Goal: Task Accomplishment & Management: Manage account settings

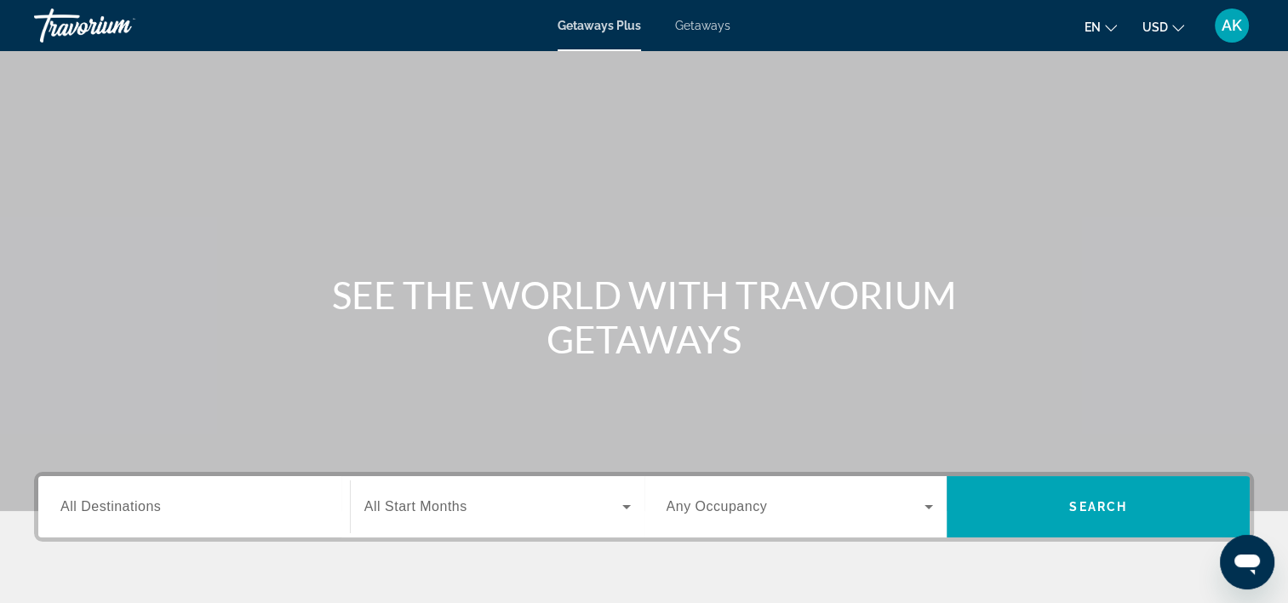
click at [1222, 30] on span "AK" at bounding box center [1232, 25] width 20 height 17
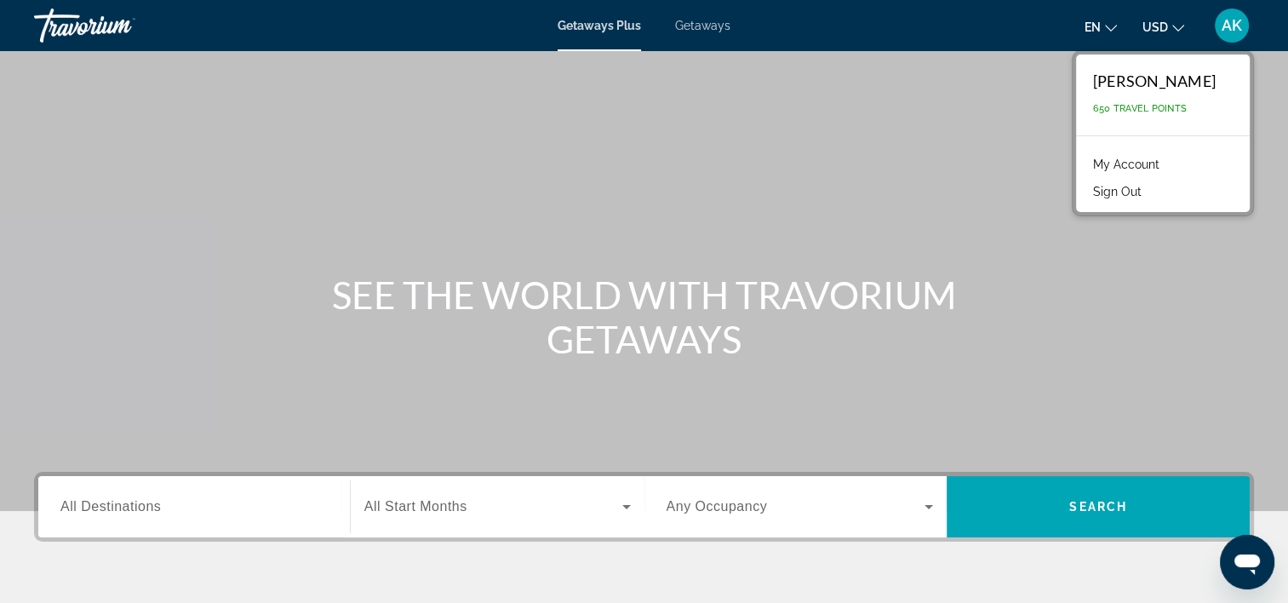
click at [1085, 158] on link "My Account" at bounding box center [1126, 164] width 83 height 22
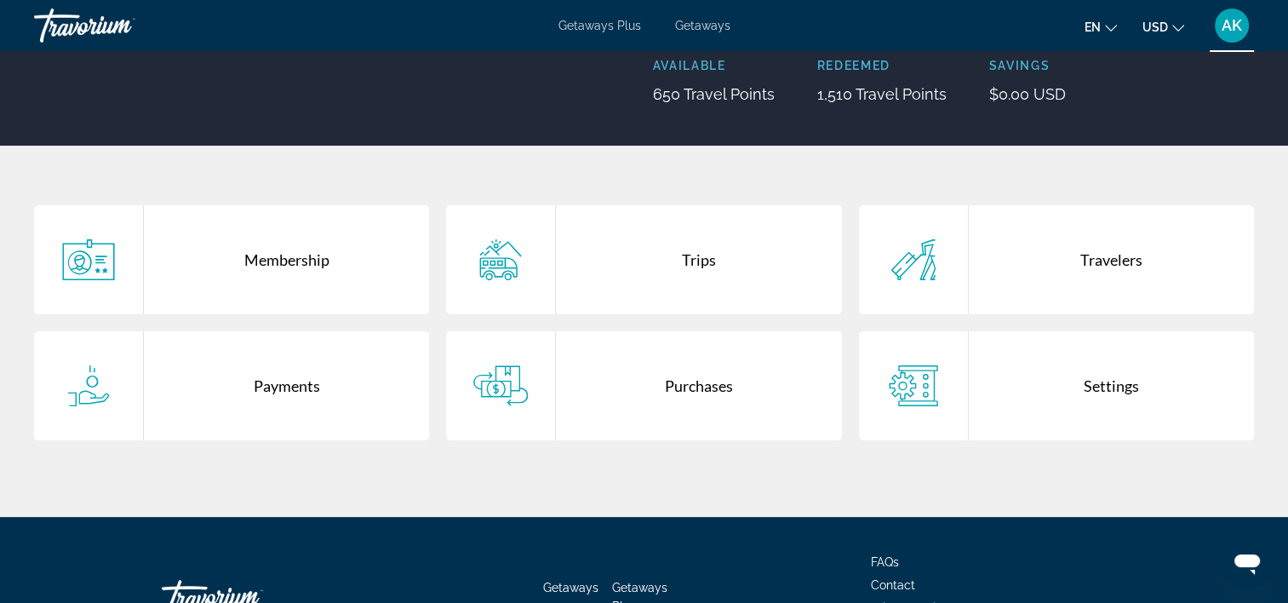
scroll to position [242, 0]
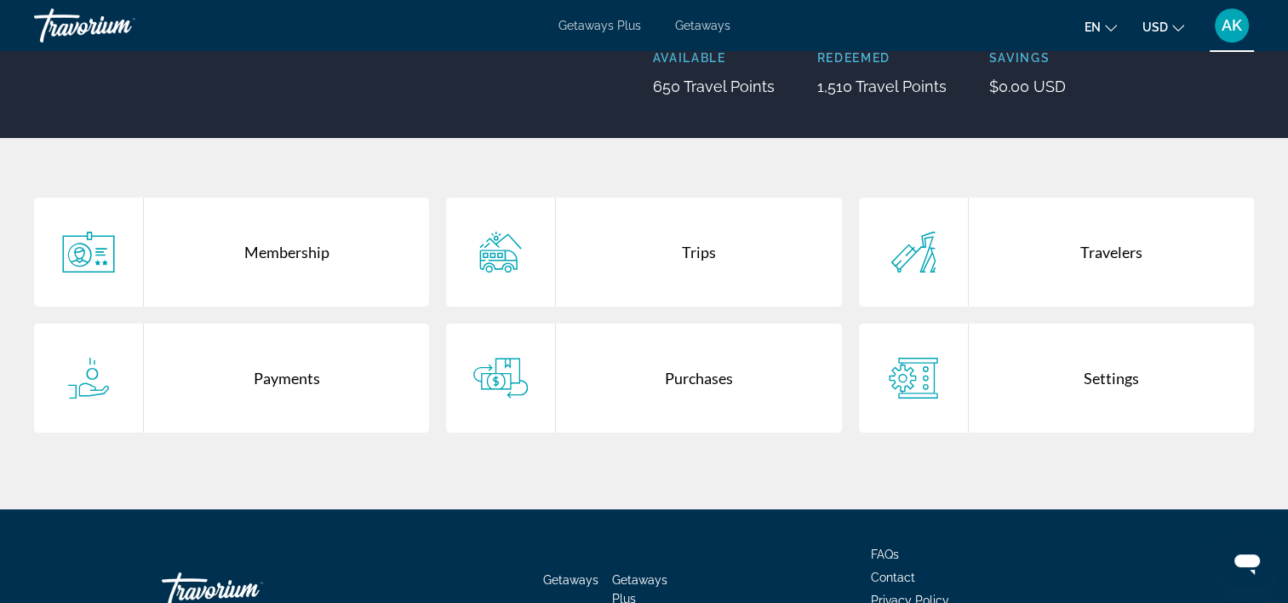
click at [731, 391] on div "Purchases" at bounding box center [698, 378] width 285 height 109
